Goal: Task Accomplishment & Management: Use online tool/utility

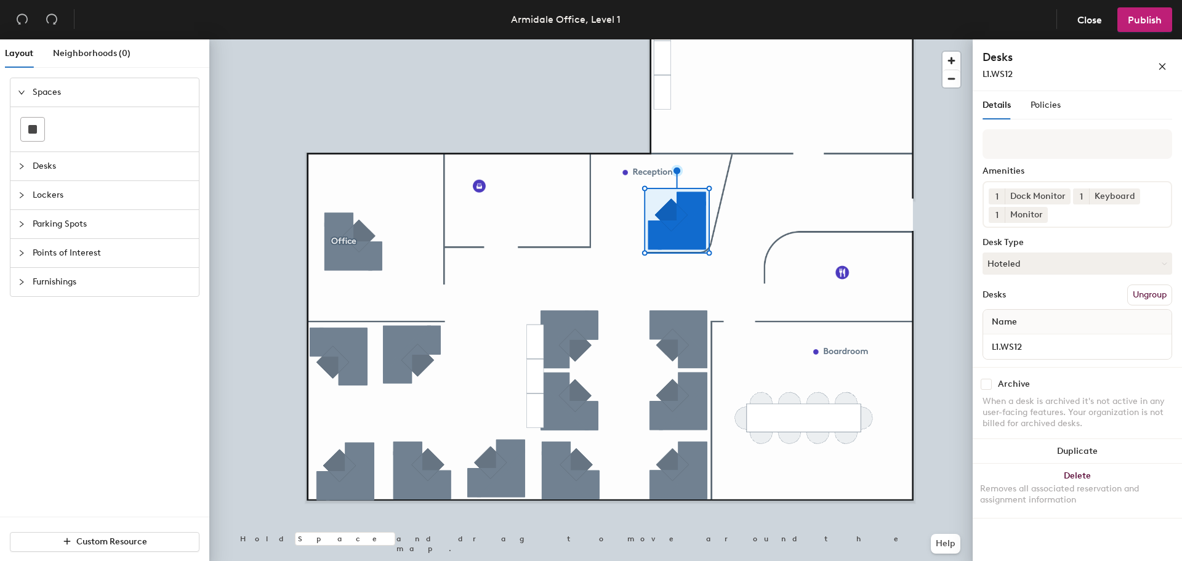
click at [1085, 217] on input at bounding box center [1105, 211] width 111 height 15
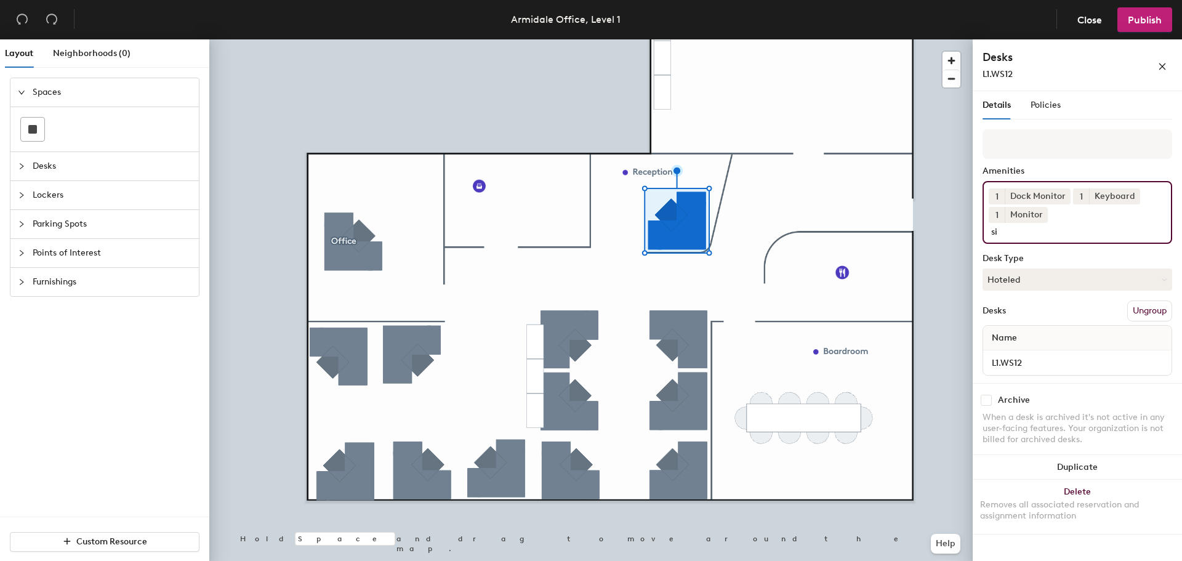
type input "s"
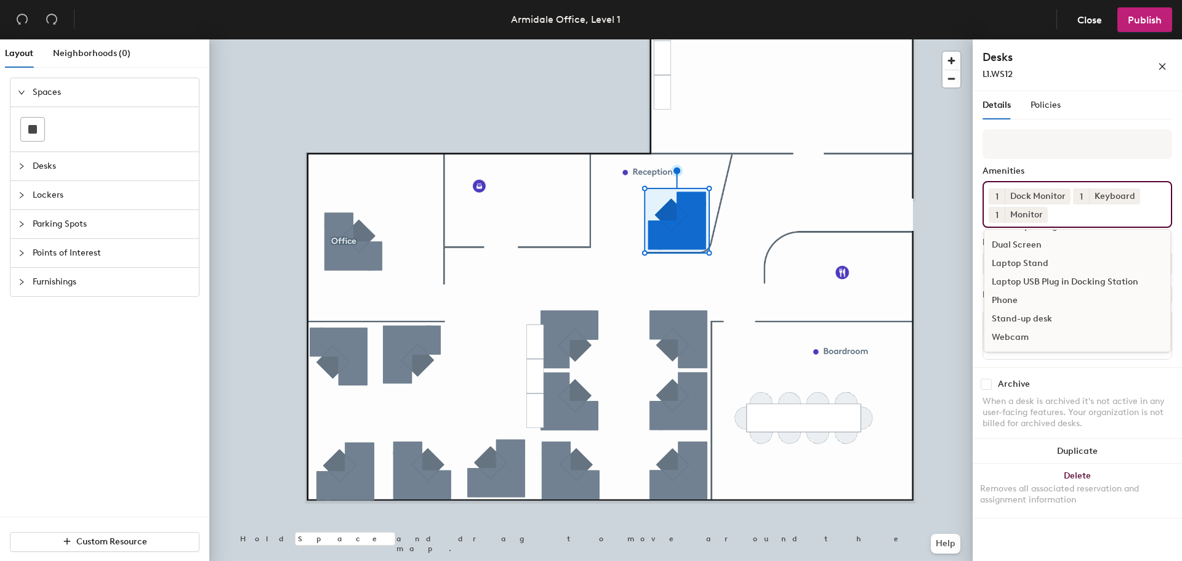
click at [1056, 323] on div "Stand-up desk" at bounding box center [1077, 319] width 186 height 18
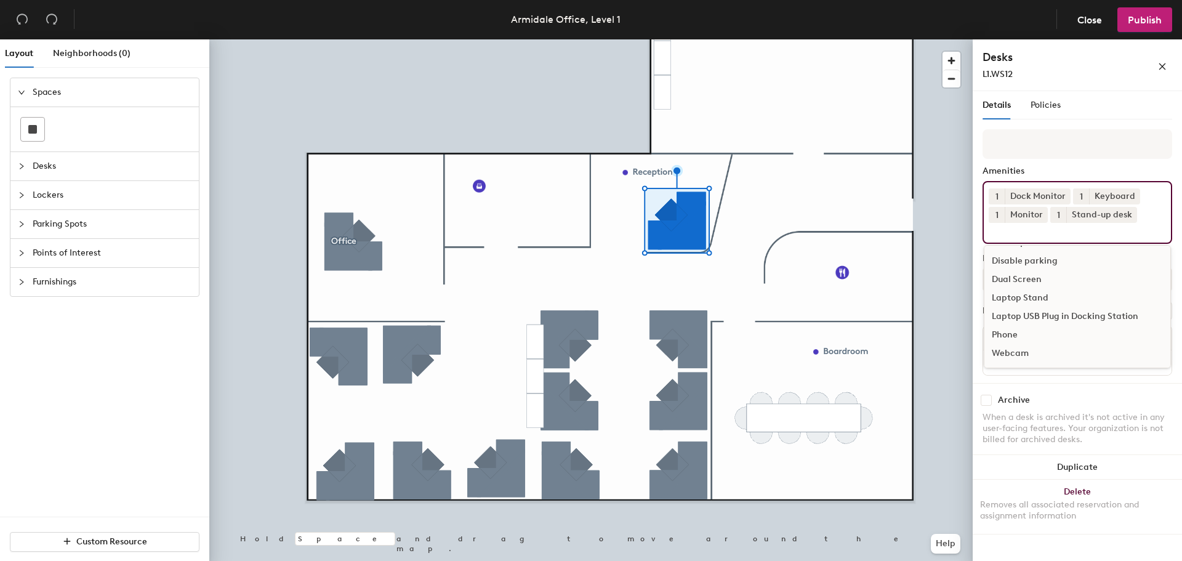
scroll to position [36, 0]
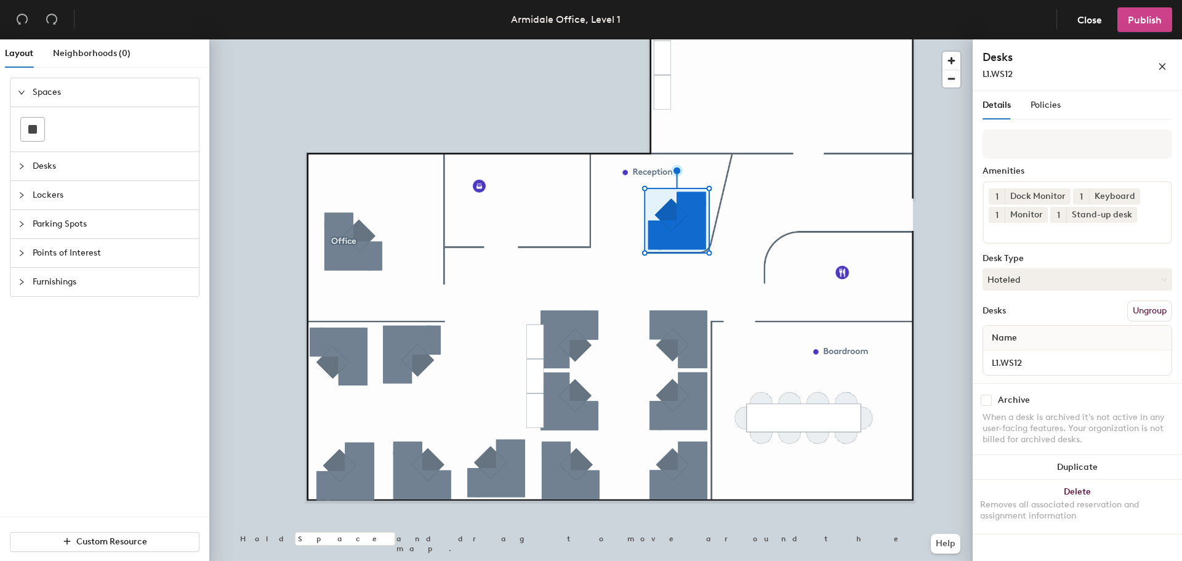
click at [1143, 15] on span "Publish" at bounding box center [1145, 20] width 34 height 12
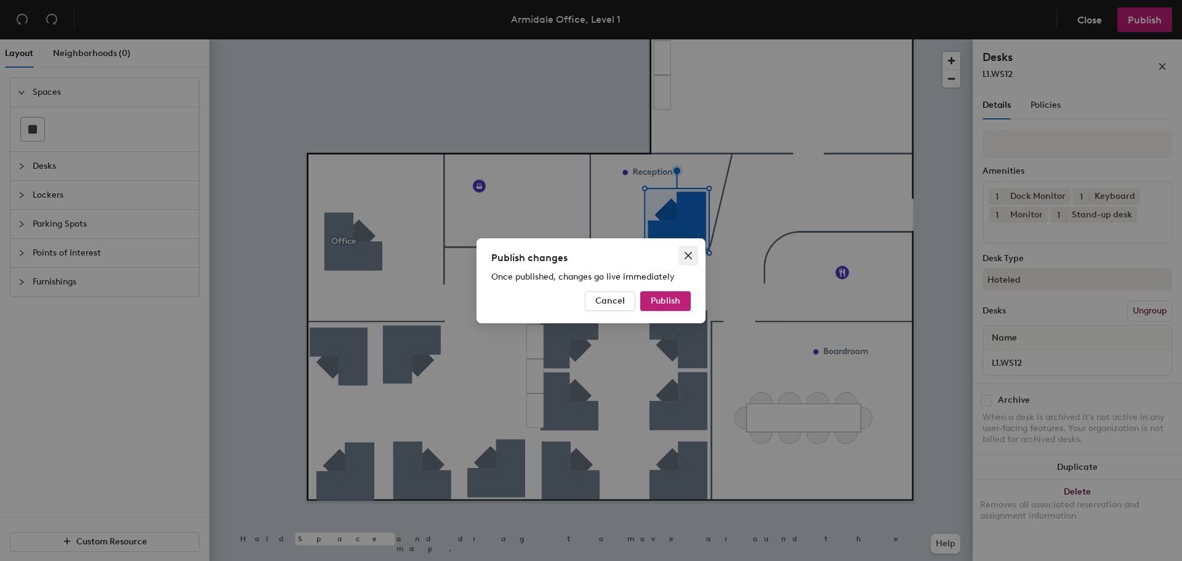
click at [694, 252] on span "Close" at bounding box center [688, 256] width 20 height 10
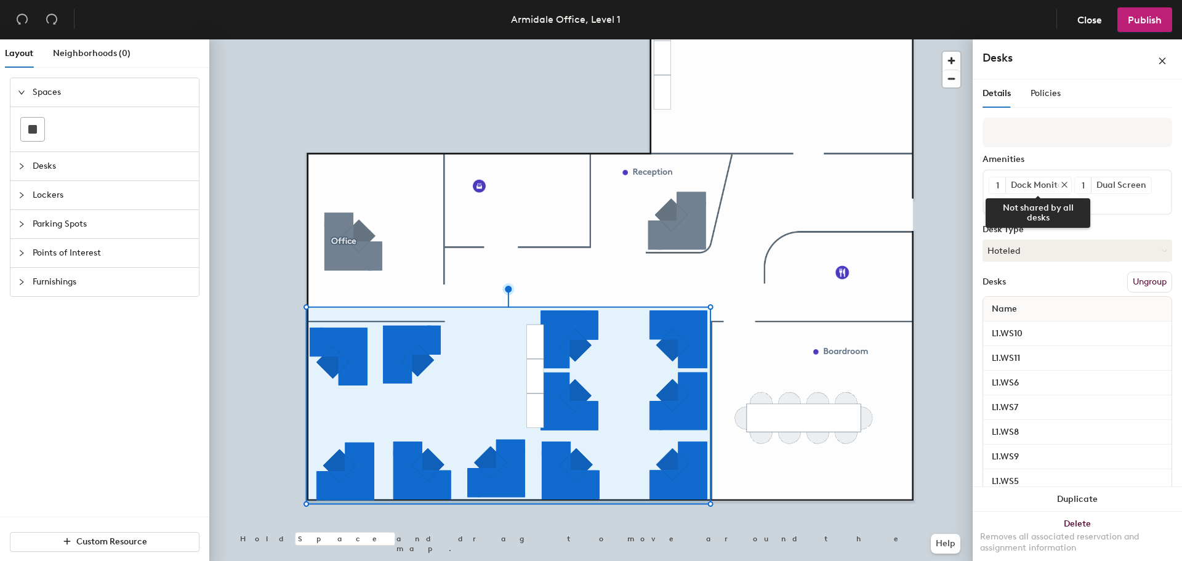
click at [1063, 183] on icon at bounding box center [1064, 184] width 5 height 5
click at [1061, 183] on icon at bounding box center [1059, 184] width 9 height 9
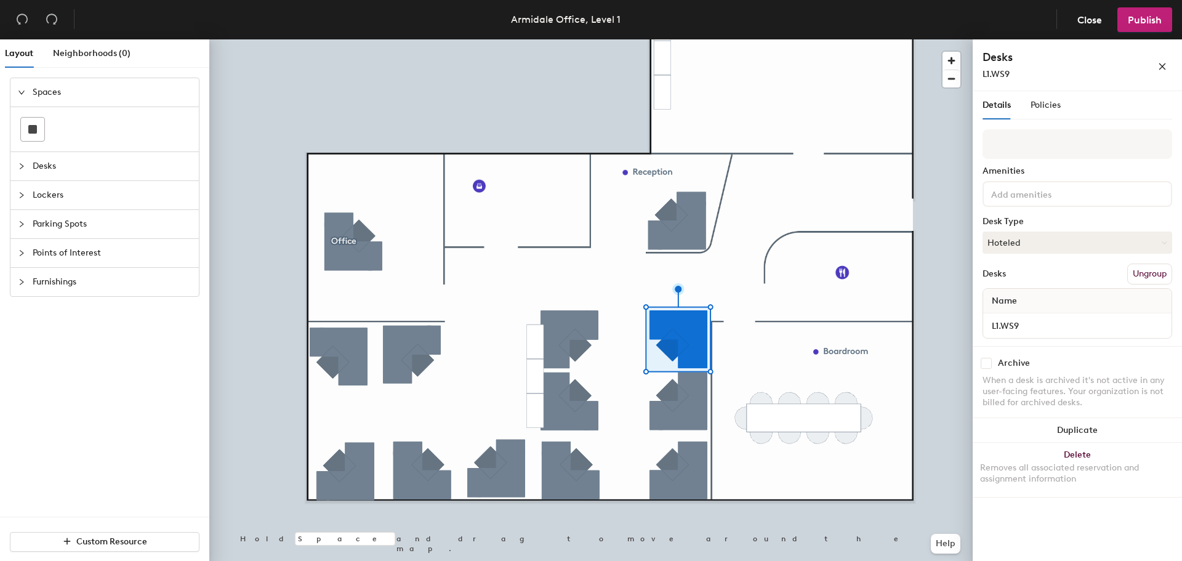
click at [1036, 199] on input at bounding box center [1044, 193] width 111 height 15
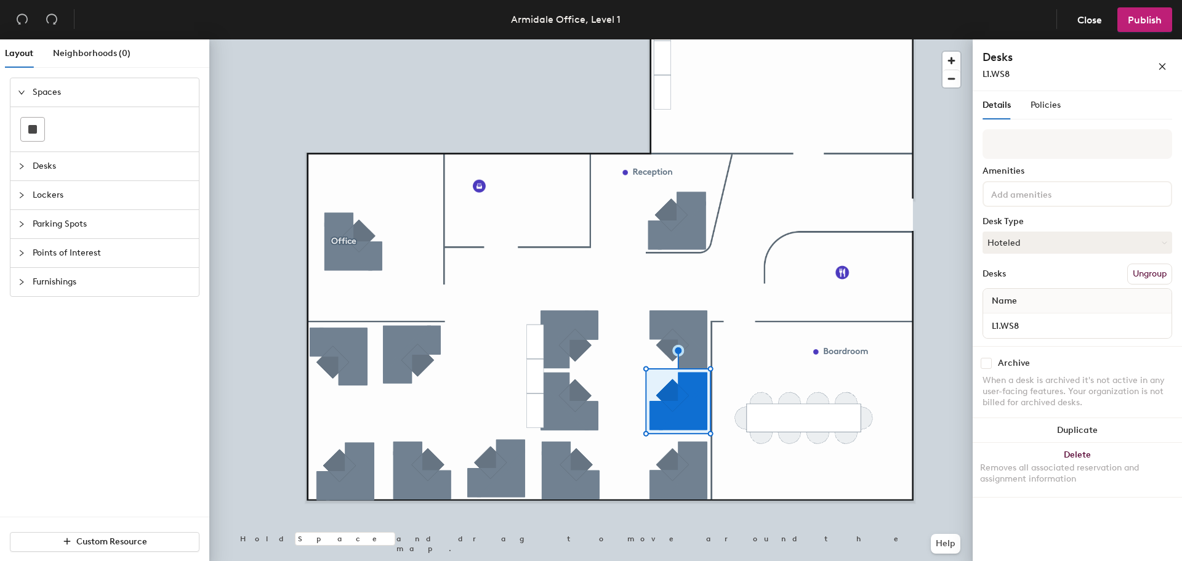
click at [1032, 196] on input at bounding box center [1044, 193] width 111 height 15
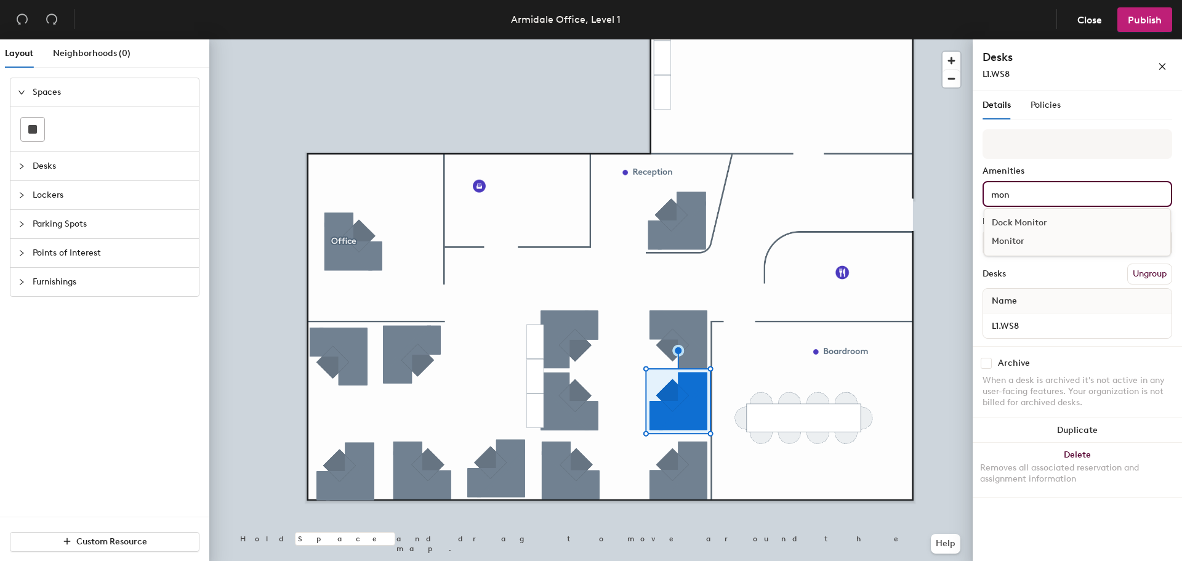
type input "mon"
click at [1028, 234] on div "Monitor" at bounding box center [1077, 241] width 186 height 18
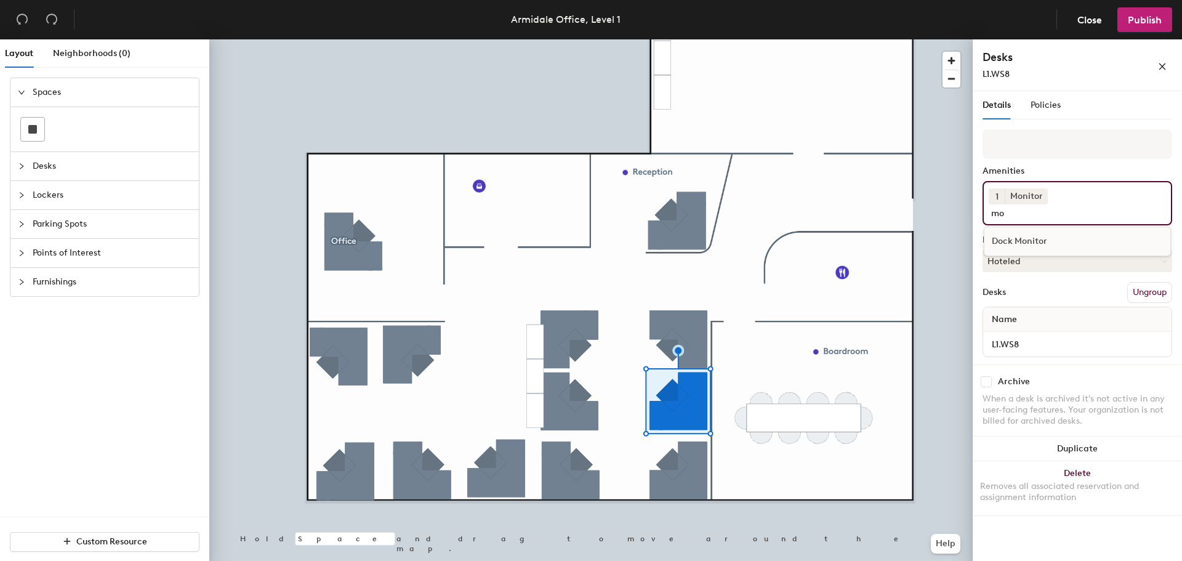
type input "m"
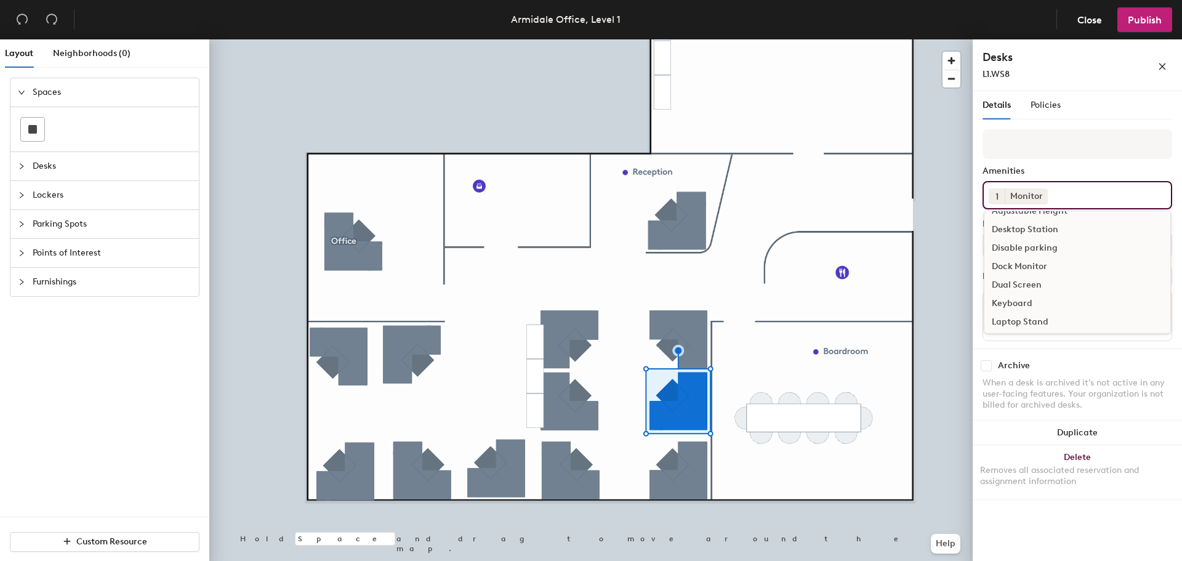
scroll to position [0, 0]
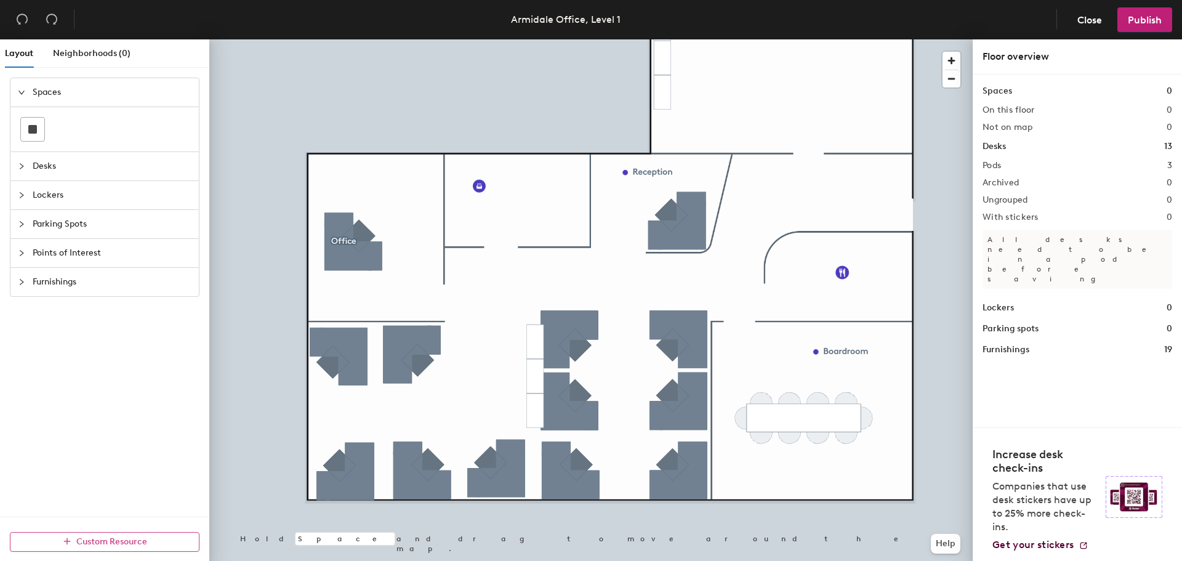
click at [695, 39] on div at bounding box center [590, 39] width 763 height 0
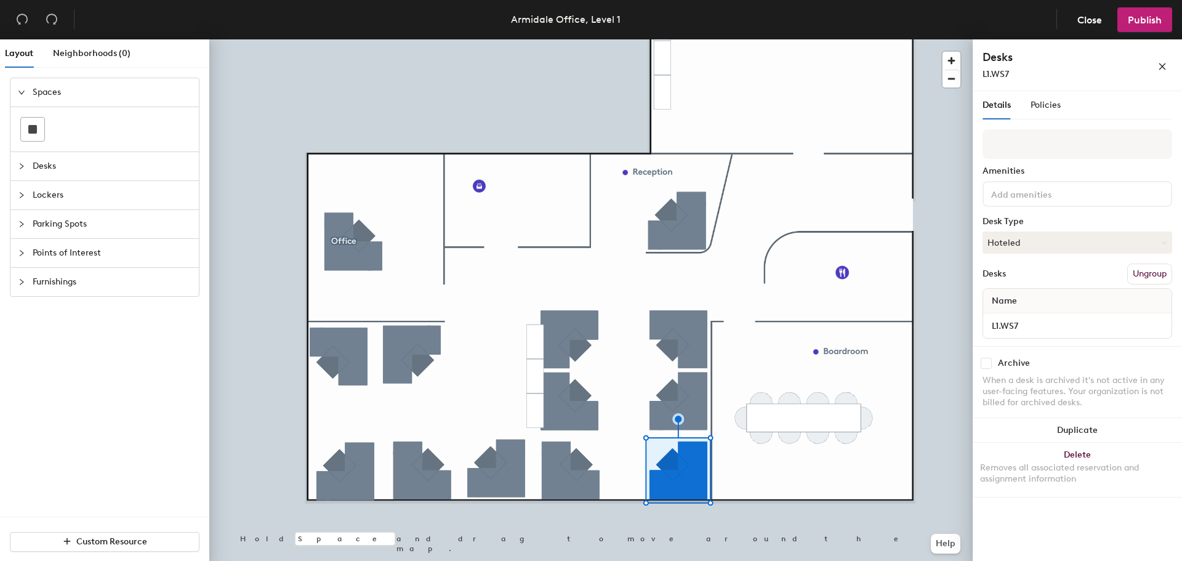
click at [1016, 198] on input at bounding box center [1044, 193] width 111 height 15
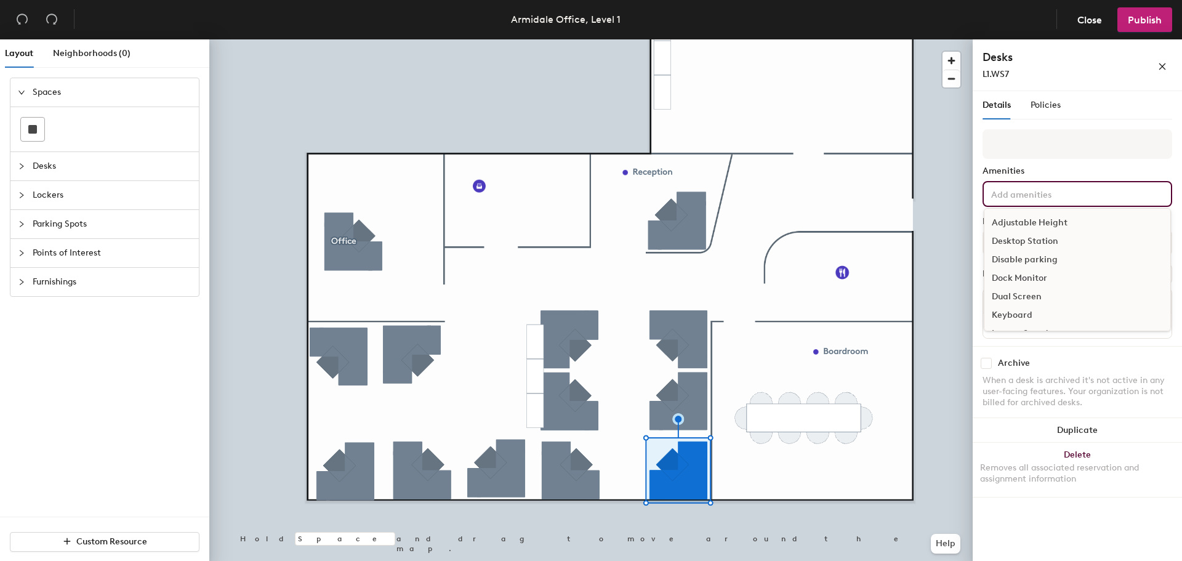
click at [1031, 276] on div "Dock Monitor" at bounding box center [1077, 278] width 186 height 18
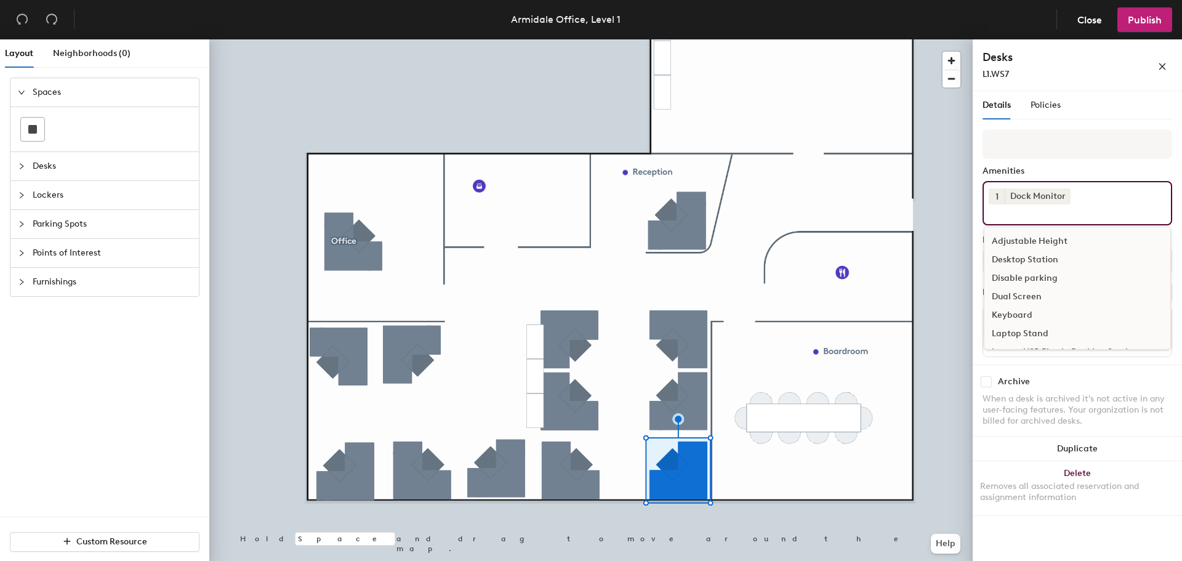
click at [1037, 209] on input at bounding box center [1044, 211] width 111 height 15
click at [1034, 305] on div "Monitor" at bounding box center [1077, 309] width 186 height 18
click at [1022, 251] on div "Keyboard" at bounding box center [1077, 253] width 186 height 18
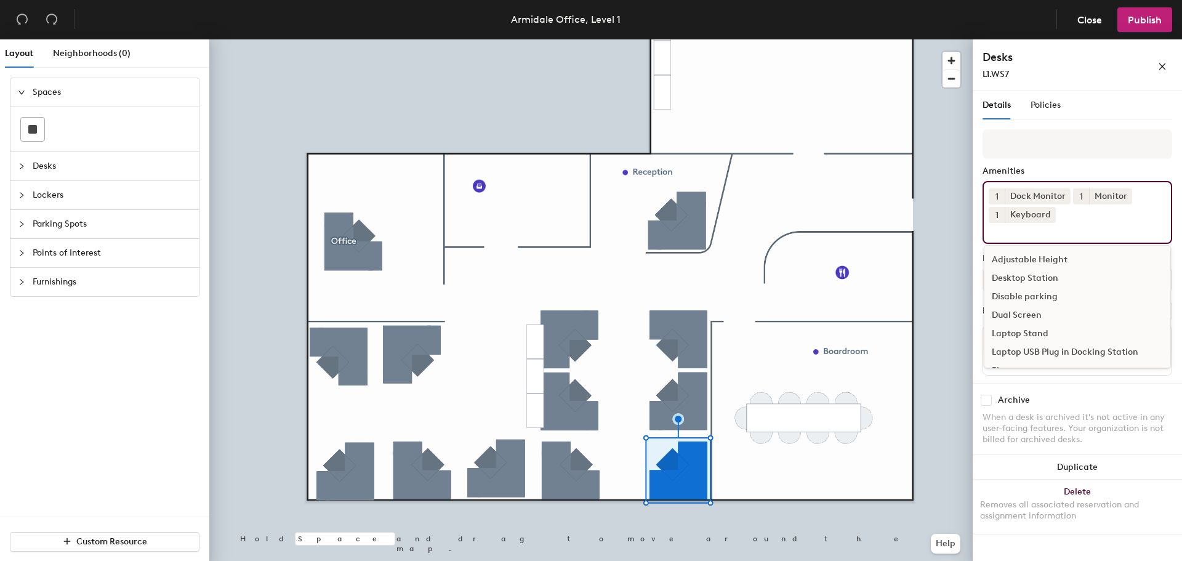
scroll to position [54, 0]
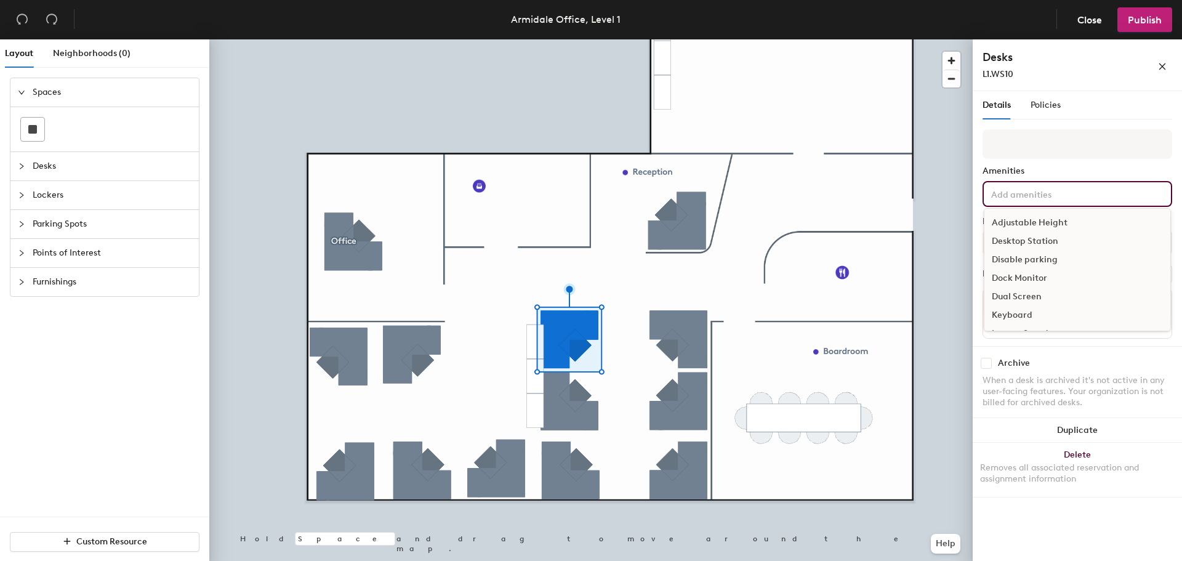
click at [1018, 192] on input at bounding box center [1044, 193] width 111 height 15
click at [1028, 279] on div "Dock Monitor" at bounding box center [1077, 278] width 186 height 18
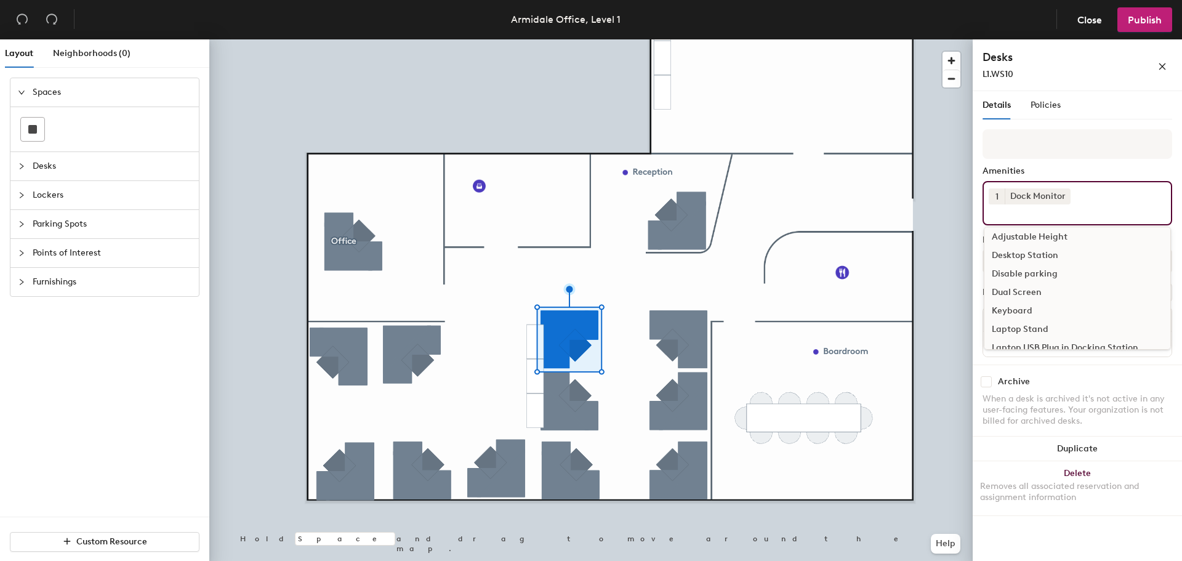
scroll to position [0, 0]
click at [1019, 312] on div "Keyboard" at bounding box center [1077, 315] width 186 height 18
click at [1019, 291] on div "Monitor" at bounding box center [1077, 290] width 186 height 18
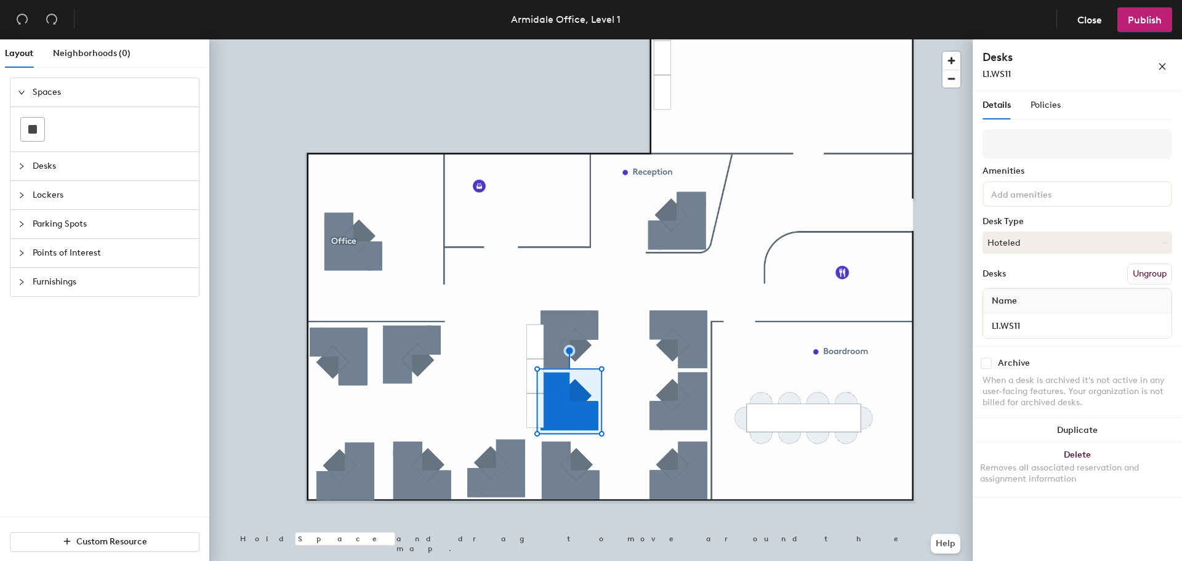
click at [1019, 190] on input at bounding box center [1044, 193] width 111 height 15
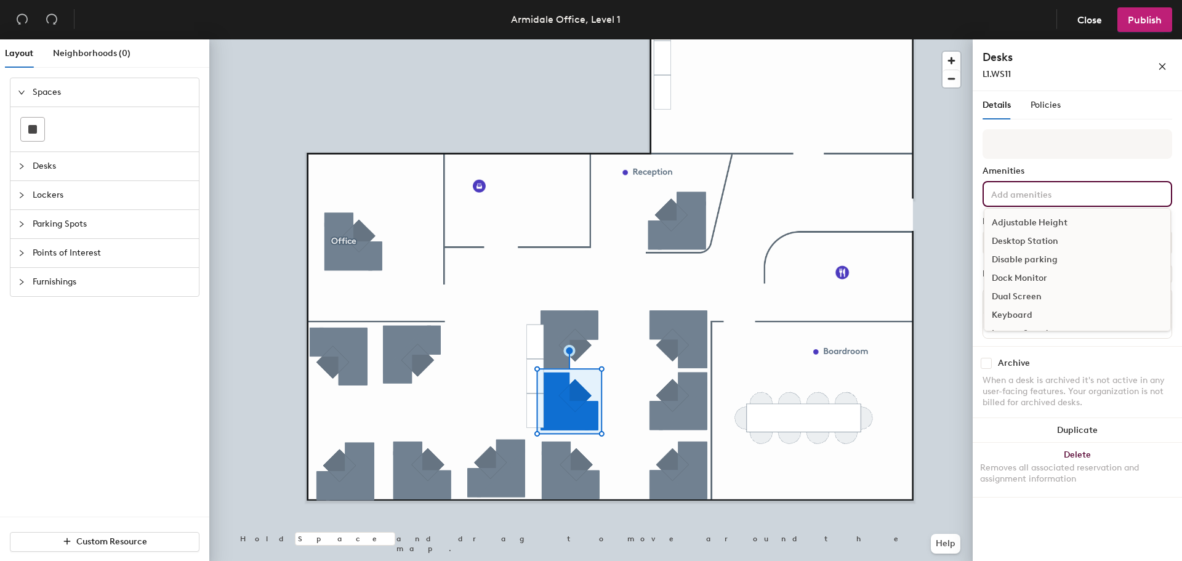
click at [1017, 281] on div "Dock Monitor" at bounding box center [1077, 278] width 186 height 18
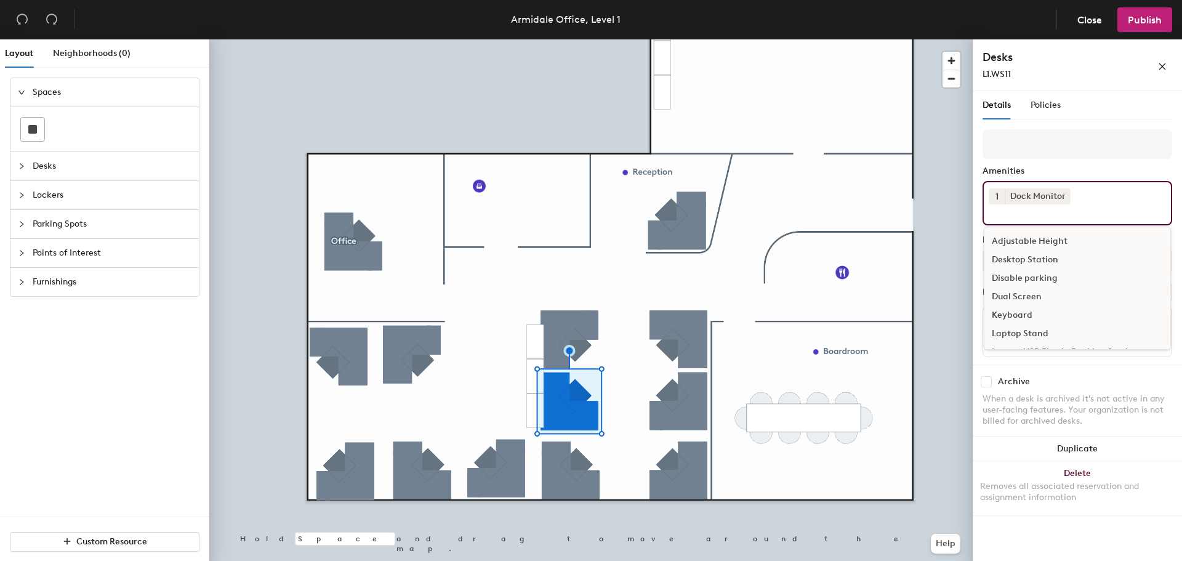
click at [1012, 311] on div "Keyboard" at bounding box center [1077, 315] width 186 height 18
click at [1005, 287] on div "Monitor" at bounding box center [1077, 290] width 186 height 18
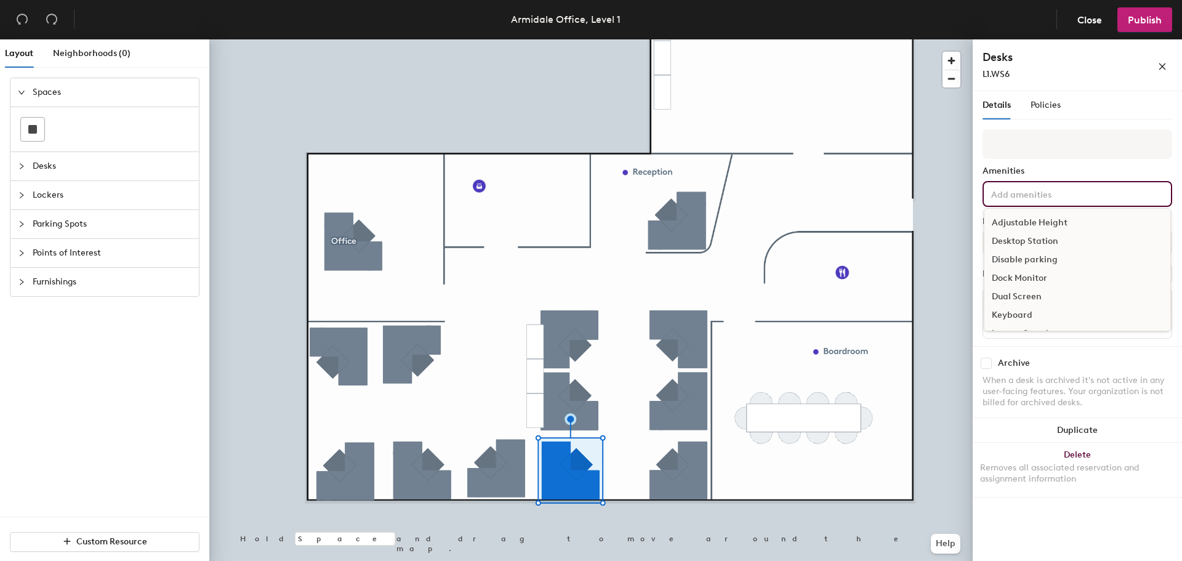
click at [1021, 201] on div "Adjustable Height Desktop Station Disable parking Dock Monitor Dual Screen Keyb…" at bounding box center [1078, 194] width 190 height 26
click at [1019, 282] on div "Dock Monitor" at bounding box center [1077, 278] width 186 height 18
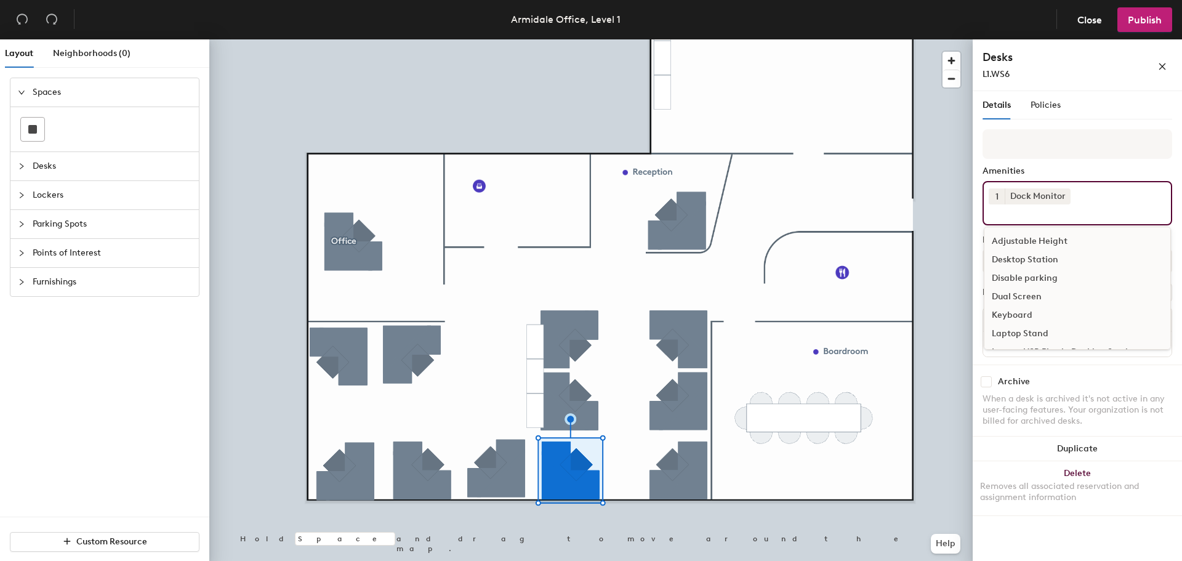
click at [1016, 312] on div "Keyboard" at bounding box center [1077, 315] width 186 height 18
click at [1010, 291] on div "Monitor" at bounding box center [1077, 290] width 186 height 18
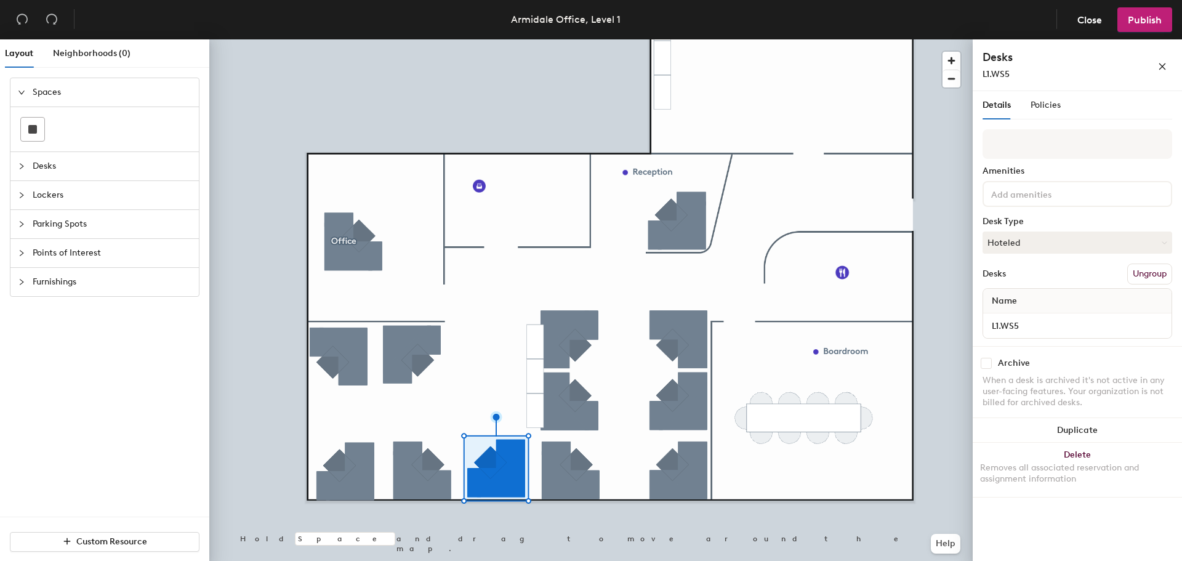
click at [1024, 191] on input at bounding box center [1044, 193] width 111 height 15
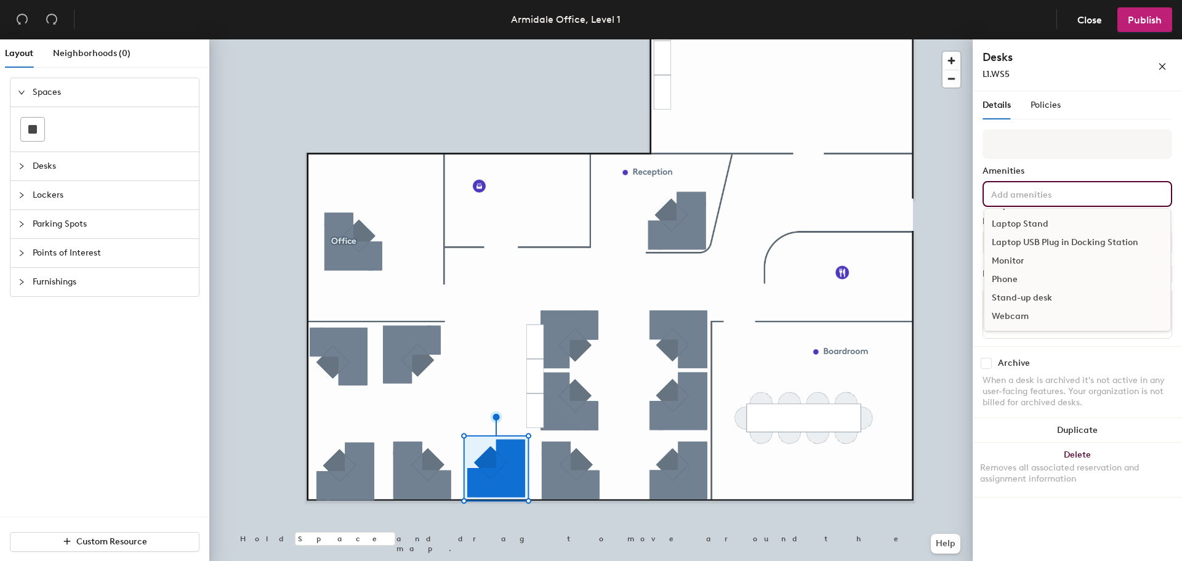
click at [1026, 259] on div "Monitor" at bounding box center [1077, 261] width 186 height 18
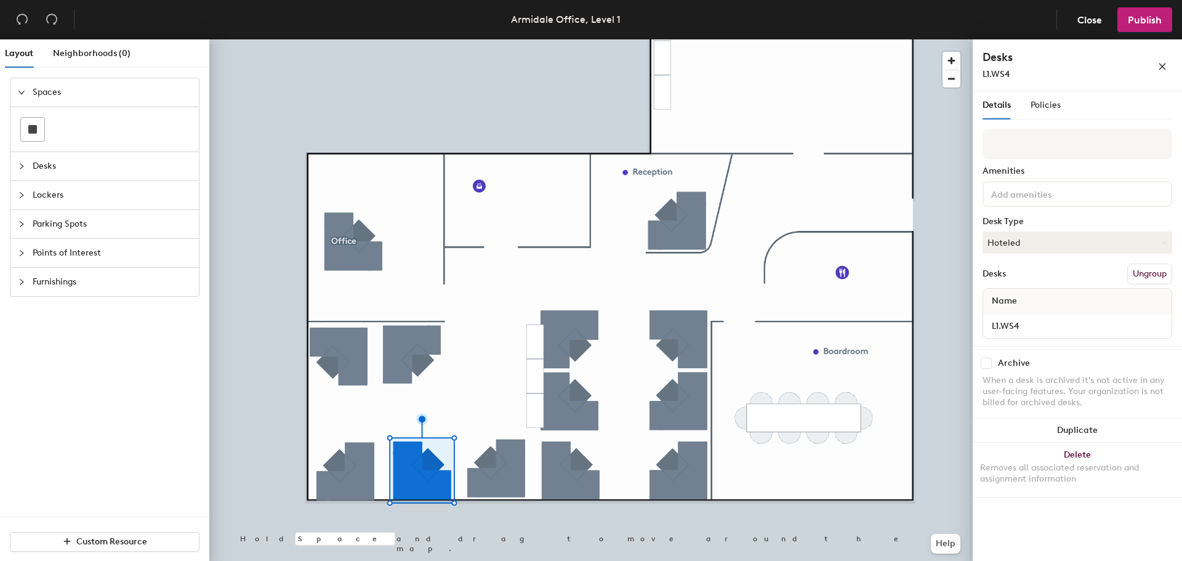
click at [1053, 197] on input at bounding box center [1044, 193] width 111 height 15
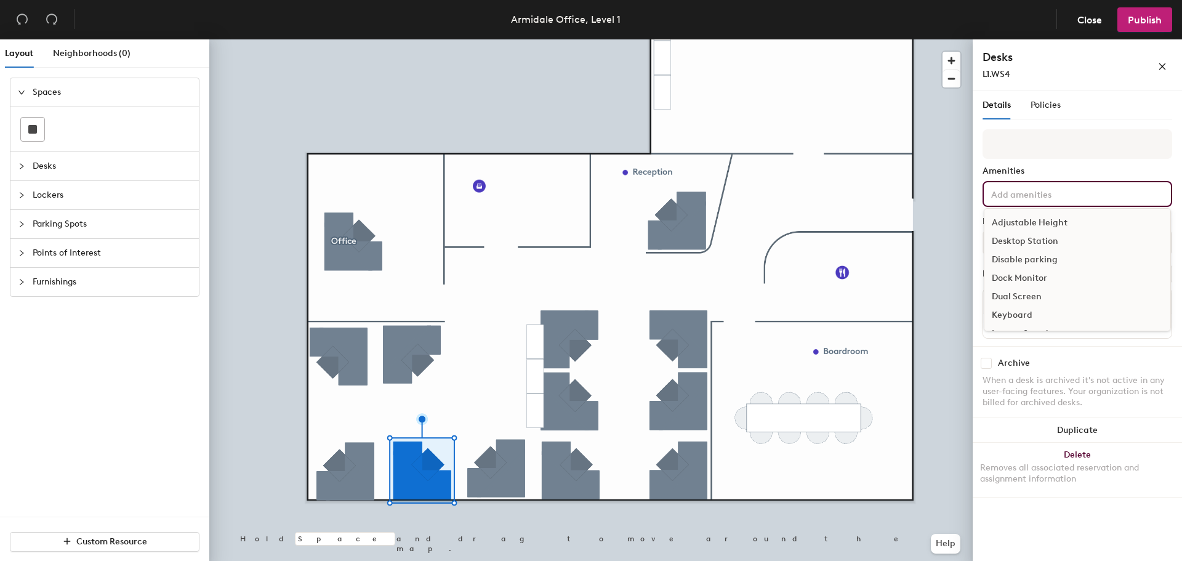
click at [1031, 278] on div "Dock Monitor" at bounding box center [1077, 278] width 186 height 18
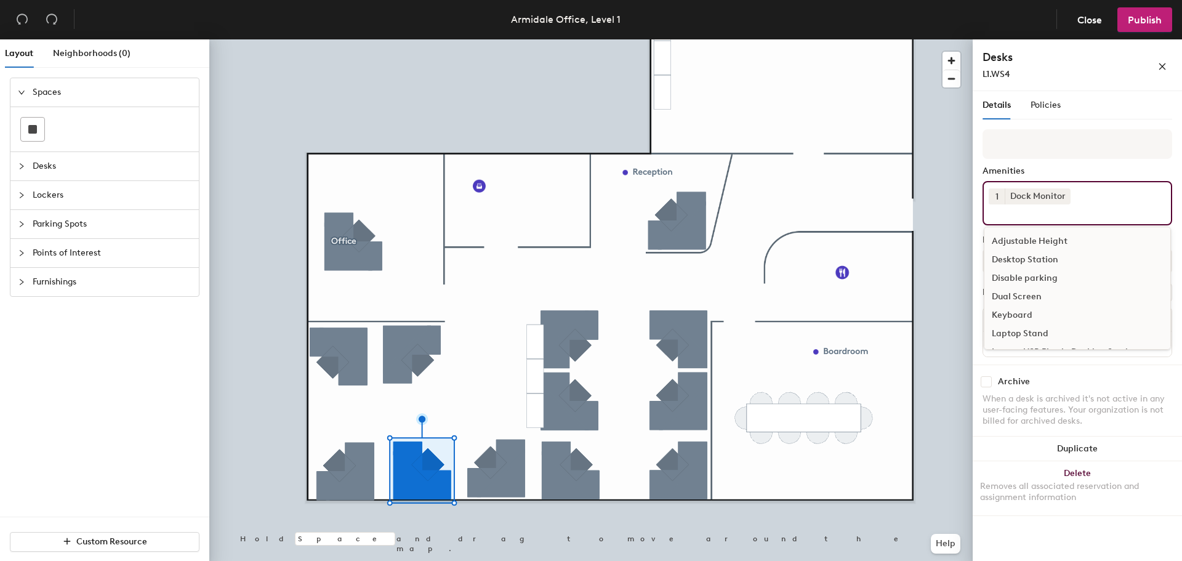
scroll to position [62, 0]
click at [1018, 308] on div "Monitor" at bounding box center [1077, 309] width 186 height 18
click at [1018, 308] on div "Keyboard" at bounding box center [1077, 315] width 186 height 18
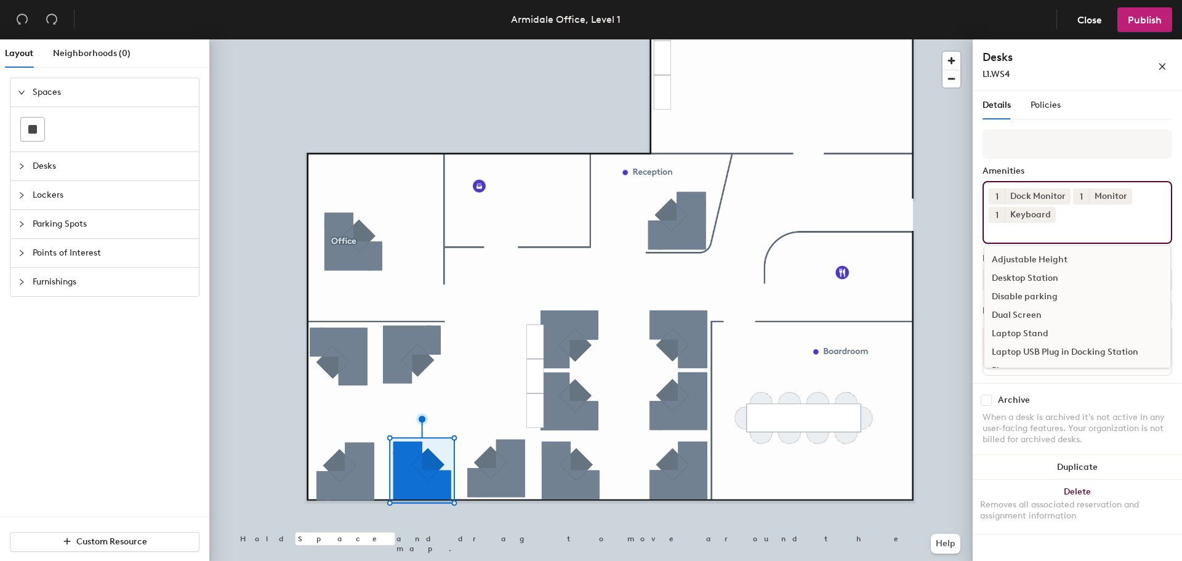
click at [351, 39] on div at bounding box center [590, 39] width 763 height 0
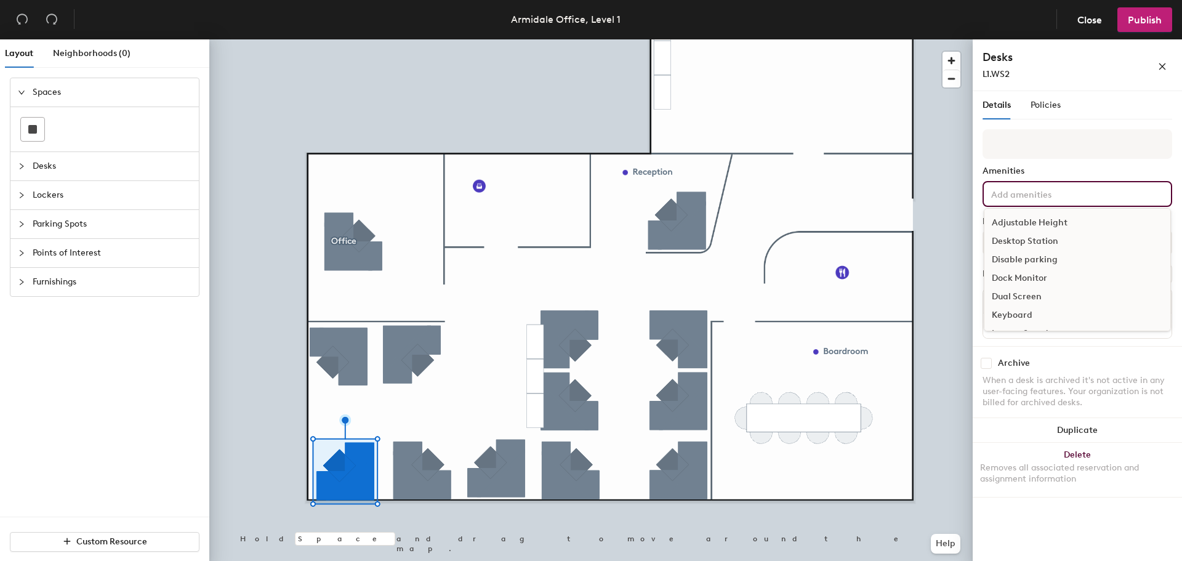
click at [1031, 200] on input at bounding box center [1044, 193] width 111 height 15
click at [1007, 311] on div "Monitor" at bounding box center [1077, 309] width 186 height 18
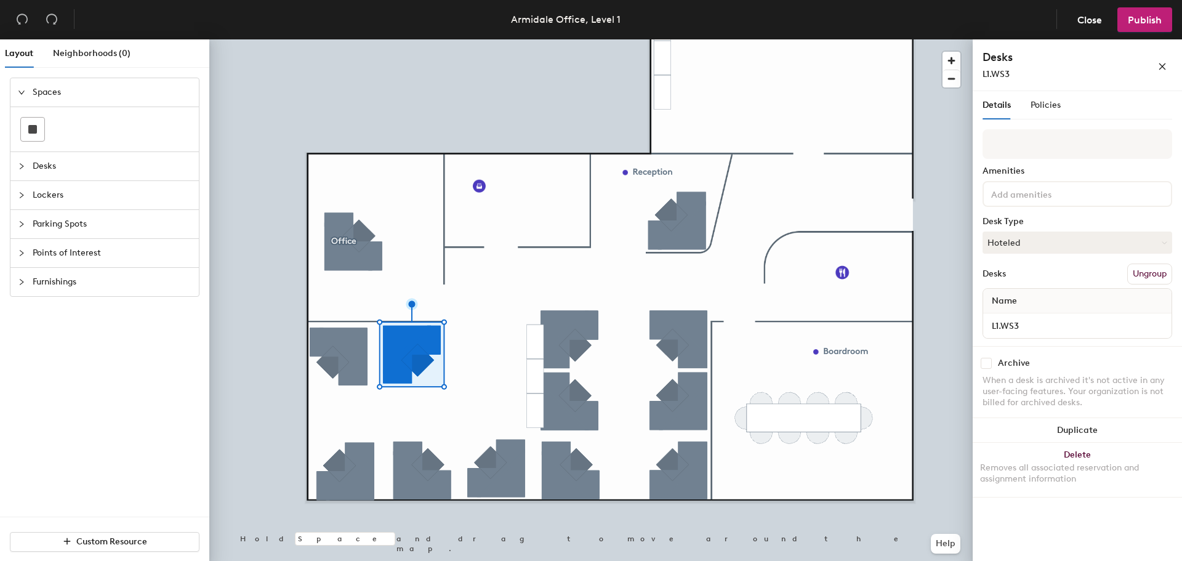
click at [1024, 200] on input at bounding box center [1044, 193] width 111 height 15
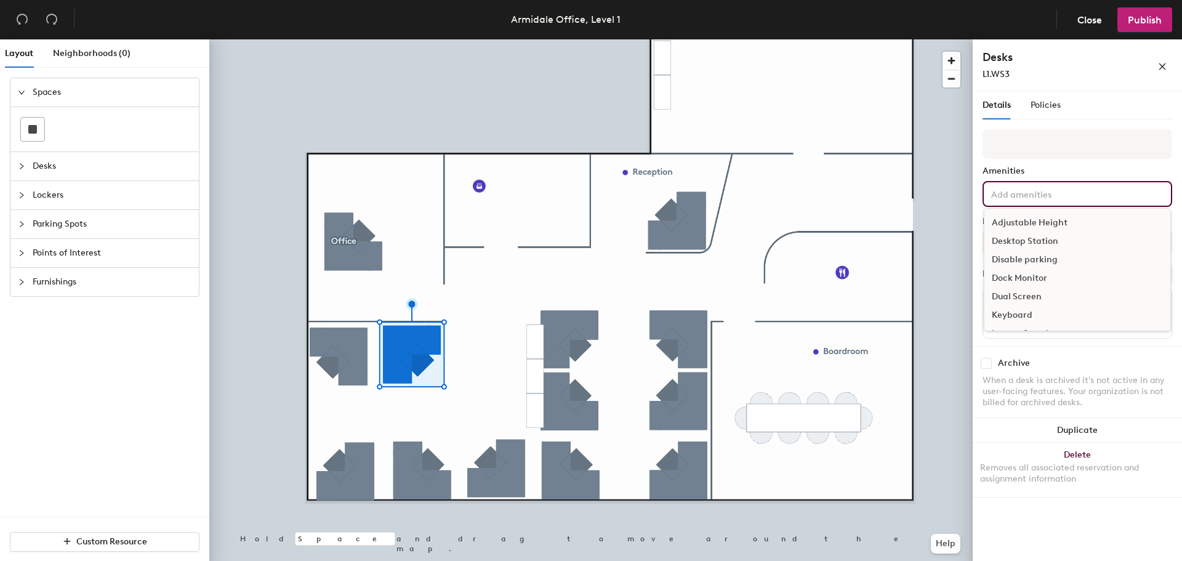
click at [1017, 276] on div "Dock Monitor" at bounding box center [1077, 278] width 186 height 18
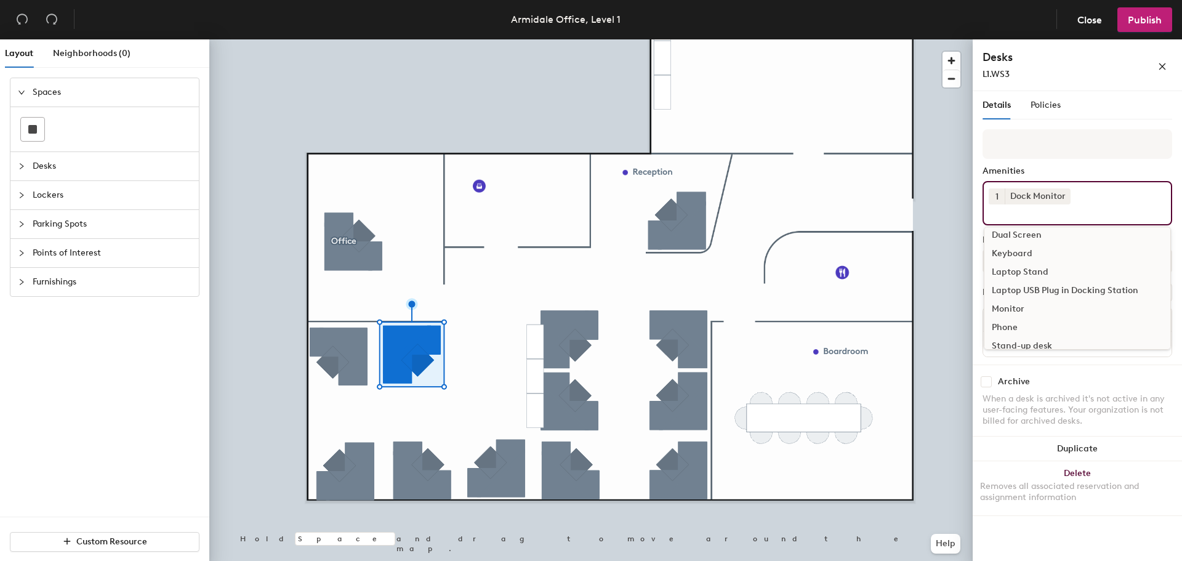
click at [1013, 308] on div "Monitor" at bounding box center [1077, 309] width 186 height 18
click at [1015, 238] on div "Keyboard" at bounding box center [1077, 242] width 186 height 18
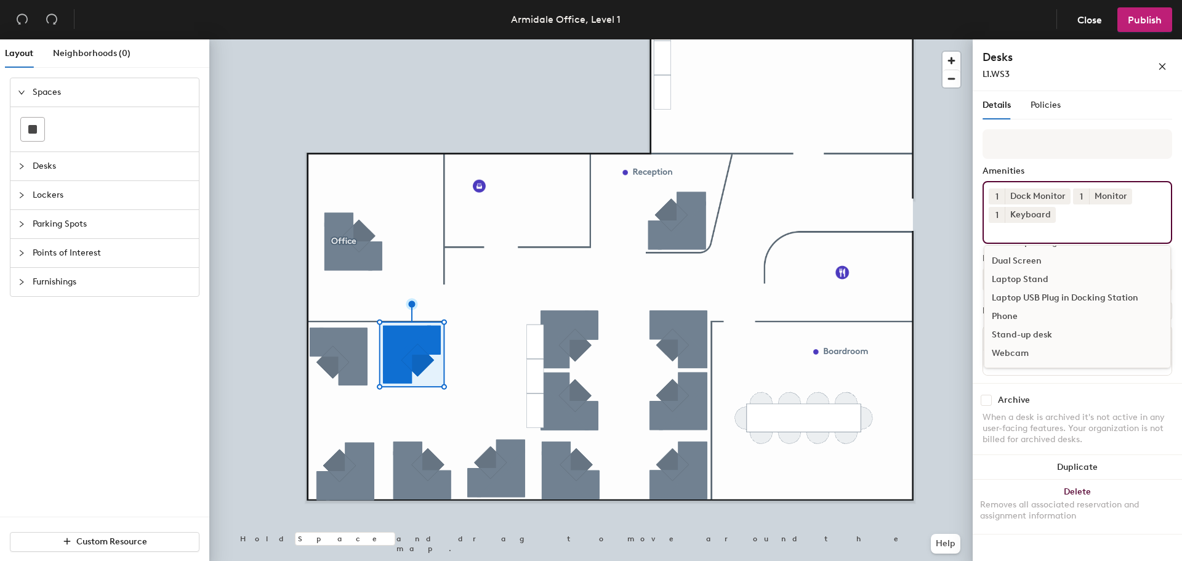
scroll to position [54, 0]
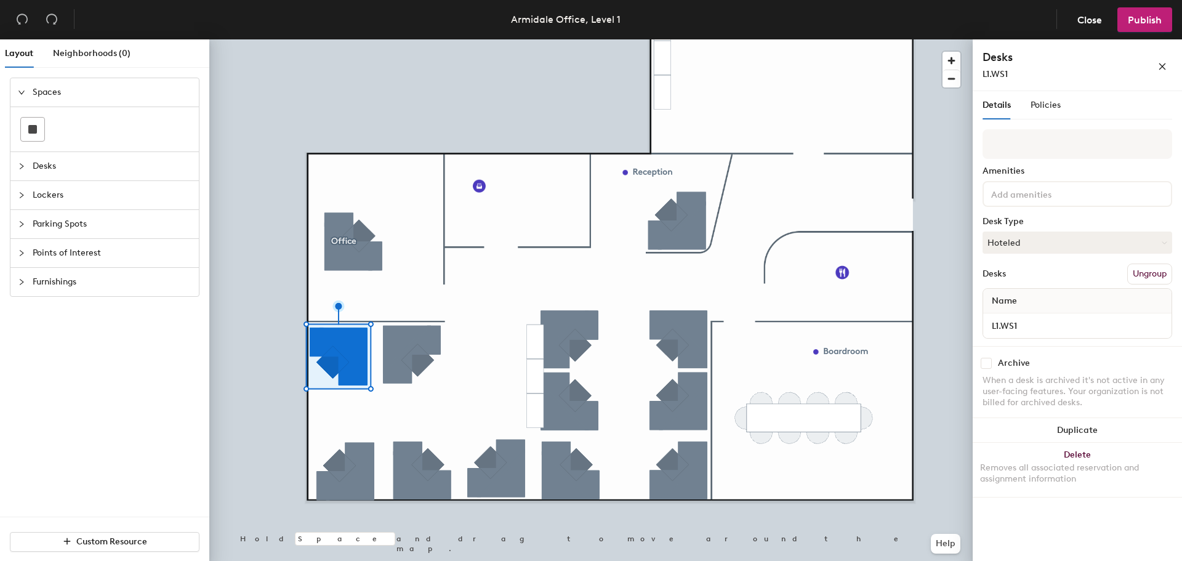
click at [1009, 197] on input at bounding box center [1044, 193] width 111 height 15
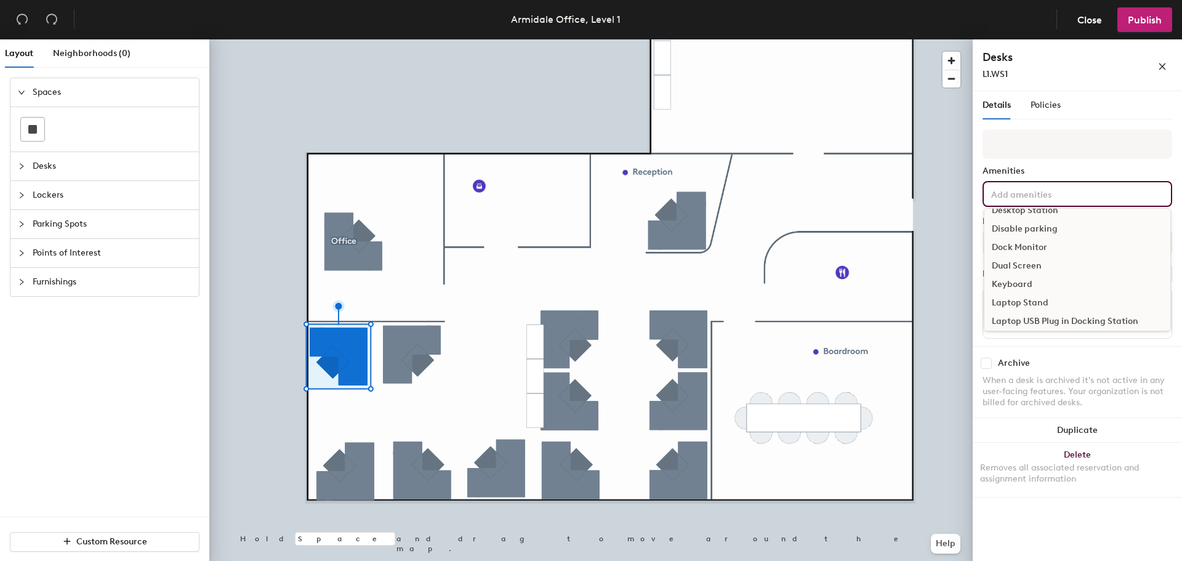
scroll to position [62, 0]
click at [1003, 305] on div "Monitor" at bounding box center [1077, 309] width 186 height 18
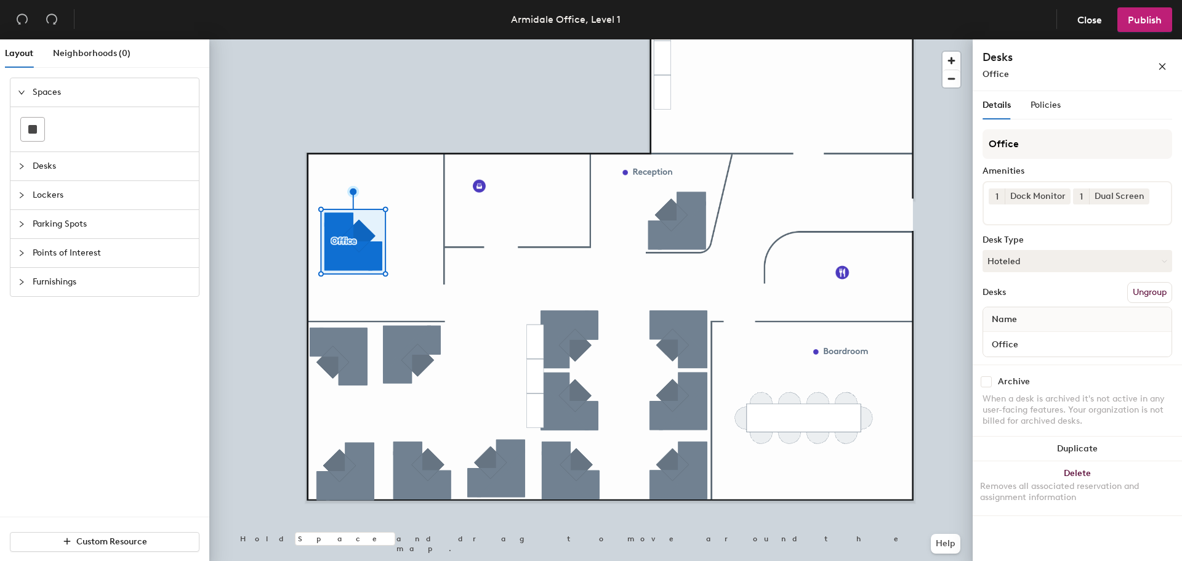
click at [1117, 227] on div "Office Amenities 1 Dock Monitor 1 Dual Screen Desk Type Hoteled Desks Ungroup N…" at bounding box center [1078, 246] width 190 height 235
click at [1096, 219] on div "1 Dock Monitor 1 Dual Screen" at bounding box center [1078, 203] width 190 height 44
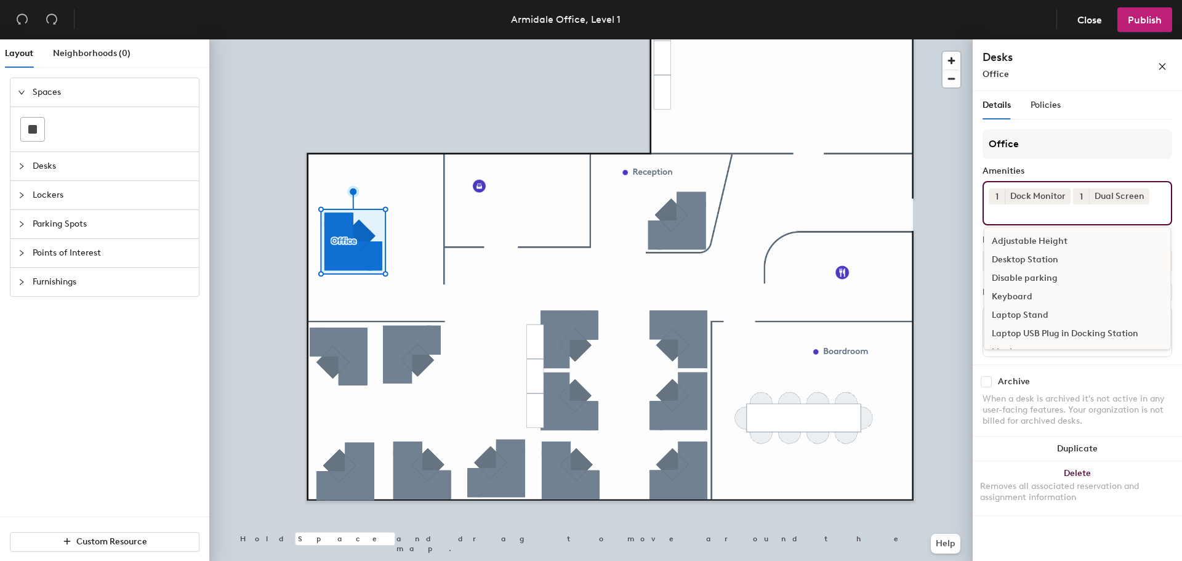
click at [1005, 298] on div "Keyboard" at bounding box center [1077, 296] width 186 height 18
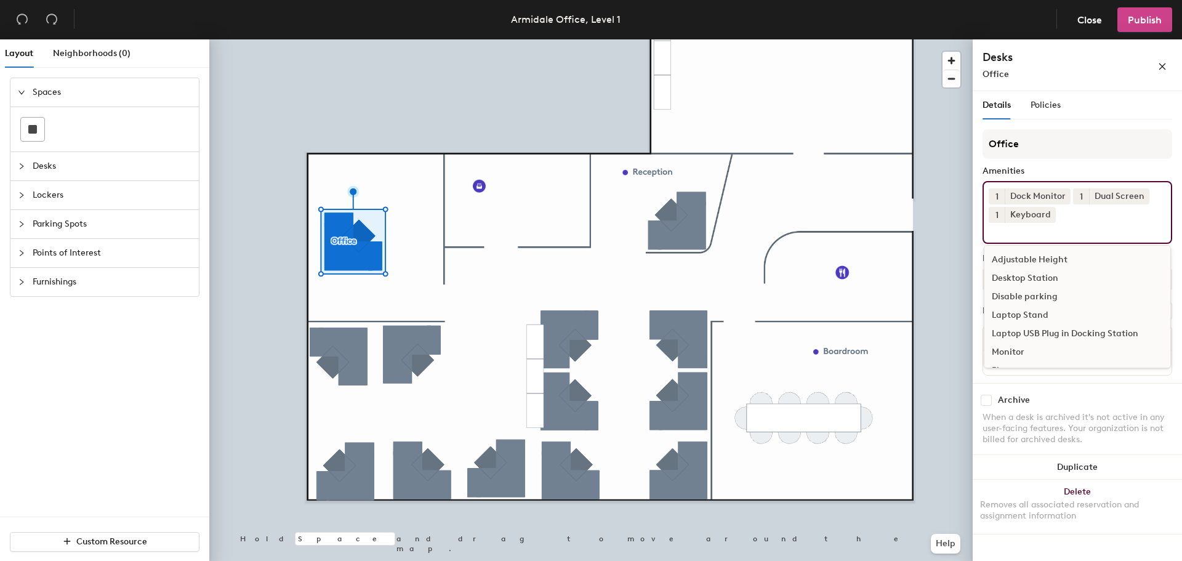
click at [1142, 19] on span "Publish" at bounding box center [1145, 20] width 34 height 12
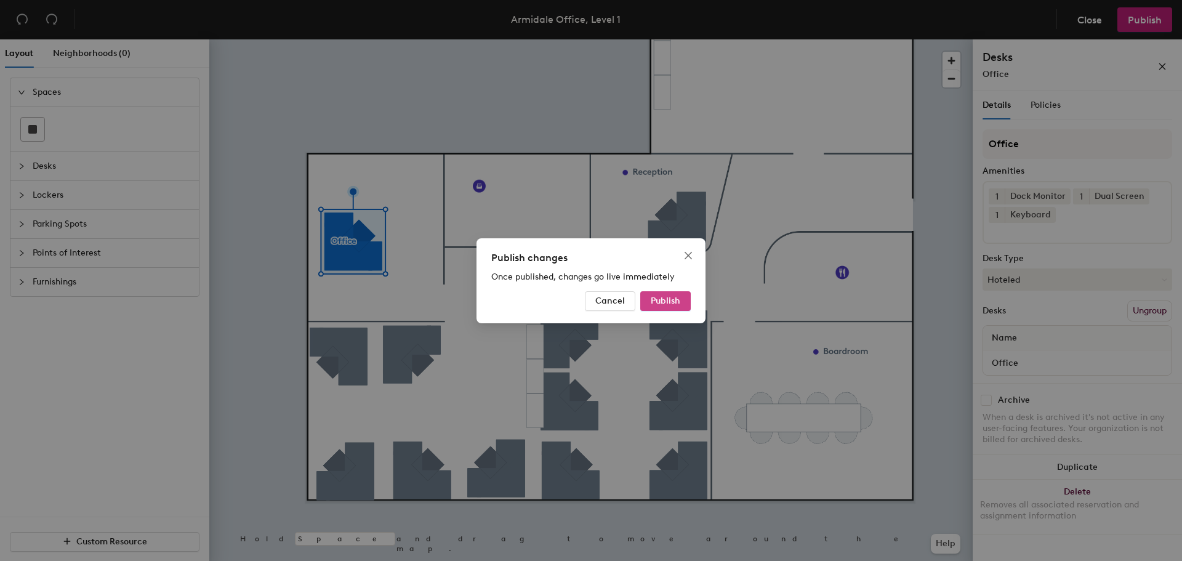
click at [664, 299] on span "Publish" at bounding box center [666, 300] width 30 height 10
